Goal: Information Seeking & Learning: Find specific fact

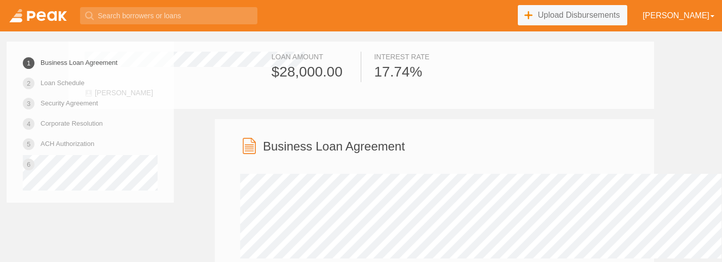
scroll to position [118, 0]
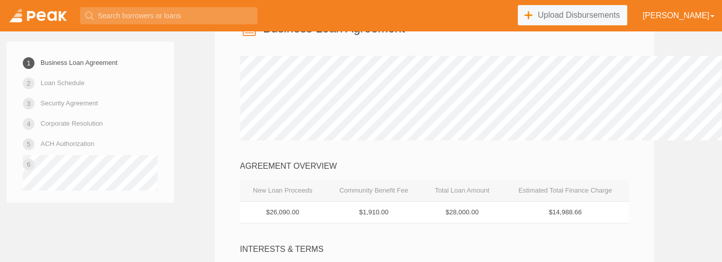
click at [67, 17] on link at bounding box center [38, 15] width 76 height 31
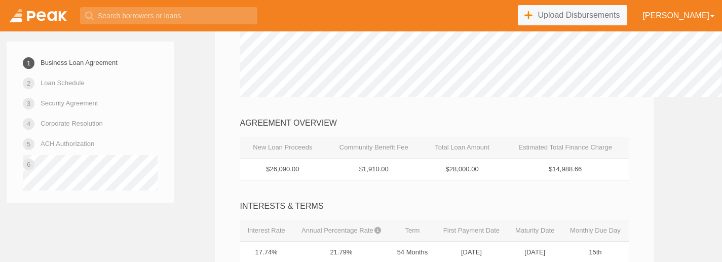
scroll to position [162, 0]
click at [45, 23] on link at bounding box center [38, 15] width 76 height 31
click at [35, 12] on link at bounding box center [38, 15] width 76 height 31
click at [36, 14] on link at bounding box center [38, 15] width 76 height 31
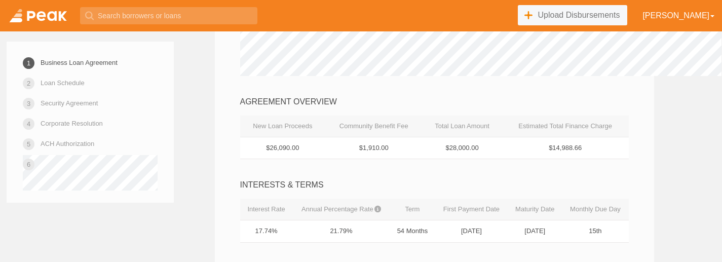
drag, startPoint x: 283, startPoint y: 150, endPoint x: 231, endPoint y: 150, distance: 52.2
click at [240, 150] on td "$26,090.00" at bounding box center [283, 148] width 86 height 22
copy td "$26,090.00"
click at [55, 18] on link at bounding box center [38, 15] width 76 height 31
